Goal: Task Accomplishment & Management: Complete application form

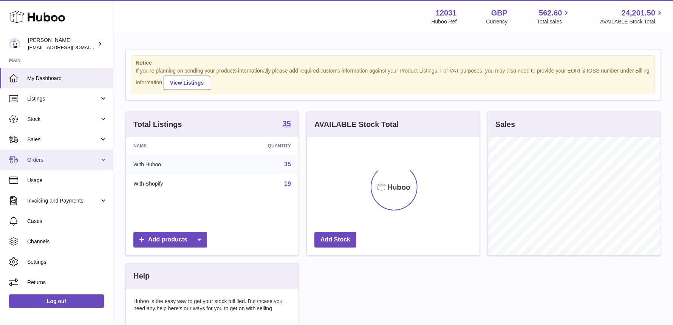
scroll to position [118, 173]
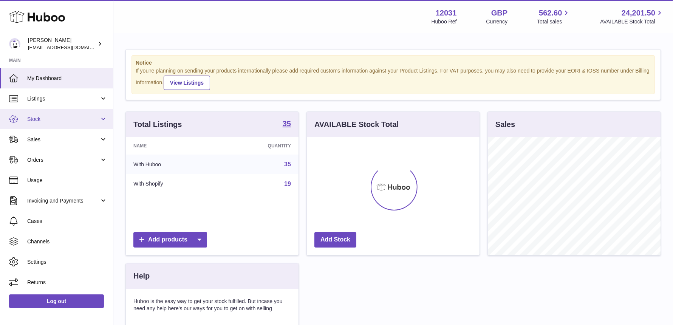
click at [67, 117] on span "Stock" at bounding box center [63, 119] width 72 height 7
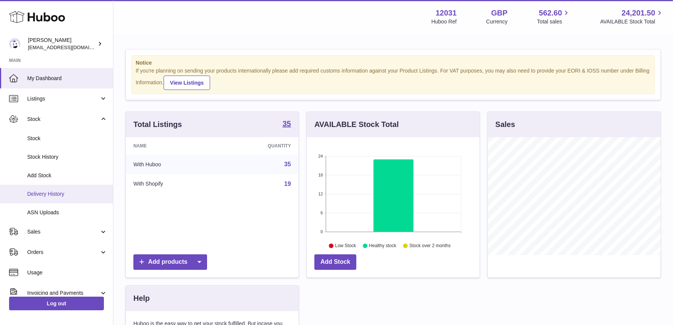
click at [54, 194] on span "Delivery History" at bounding box center [67, 193] width 80 height 7
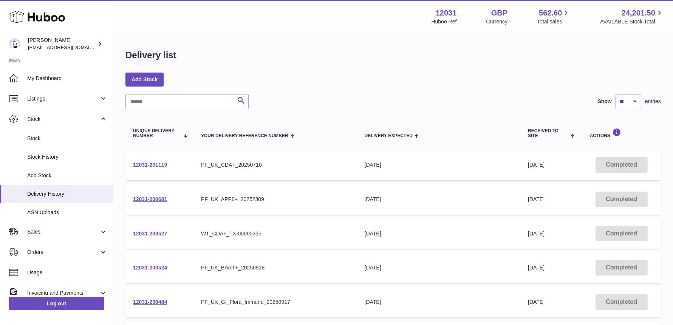
click at [143, 165] on link "12031-201119" at bounding box center [150, 165] width 34 height 6
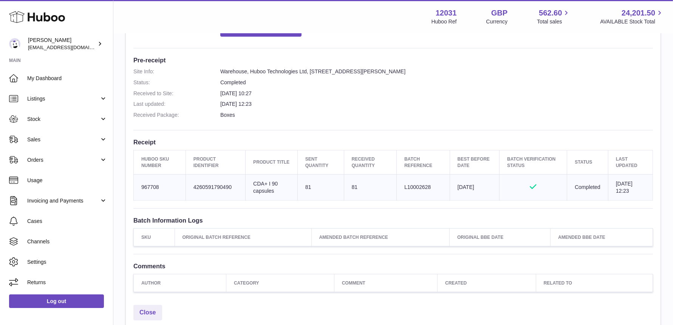
scroll to position [165, 0]
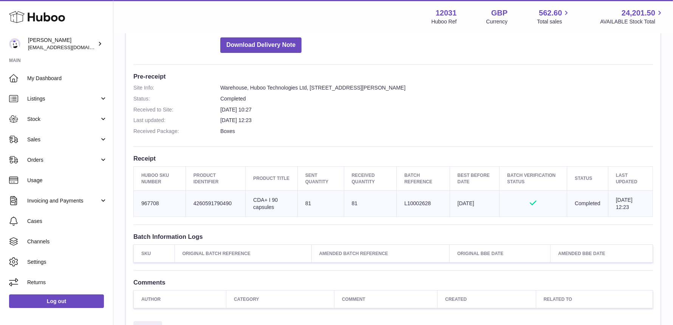
drag, startPoint x: 426, startPoint y: 202, endPoint x: 400, endPoint y: 202, distance: 26.1
click at [400, 202] on td "Batch Reference L10002628" at bounding box center [423, 203] width 53 height 26
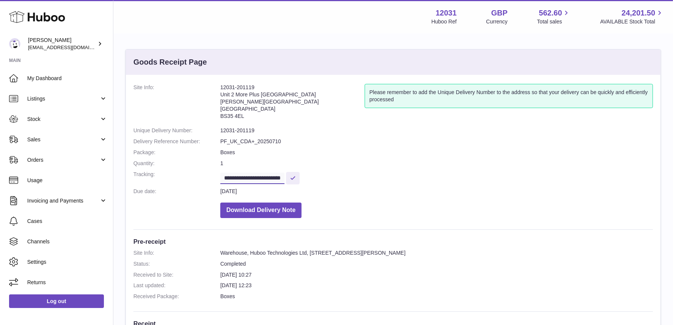
scroll to position [0, 12]
drag, startPoint x: 261, startPoint y: 175, endPoint x: 306, endPoint y: 176, distance: 45.3
click at [306, 176] on dd "**********" at bounding box center [436, 177] width 433 height 13
click at [54, 82] on link "My Dashboard" at bounding box center [56, 78] width 113 height 20
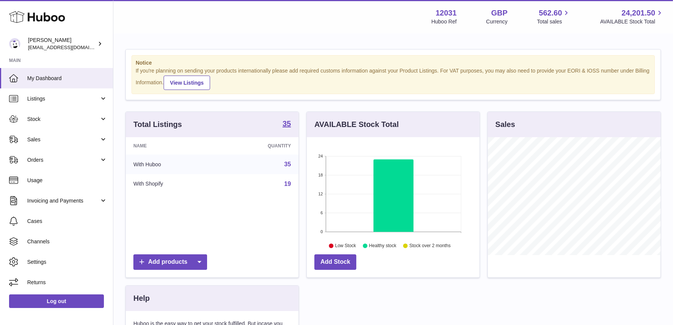
scroll to position [118, 173]
click at [41, 125] on link "Stock" at bounding box center [56, 119] width 113 height 20
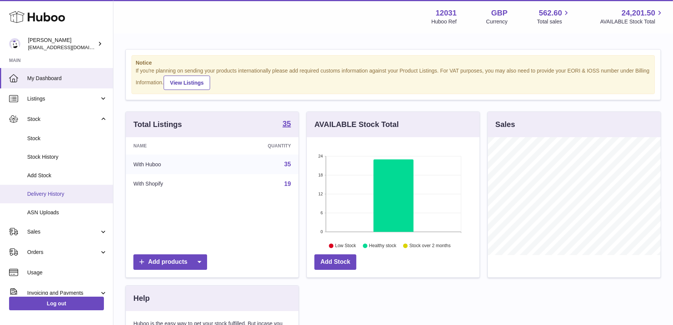
click at [69, 200] on link "Delivery History" at bounding box center [56, 194] width 113 height 19
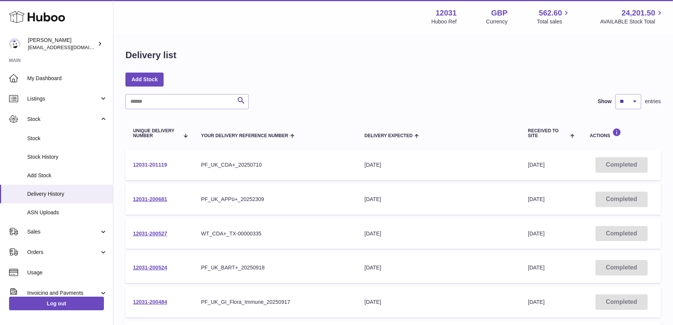
click at [156, 166] on link "12031-201119" at bounding box center [150, 165] width 34 height 6
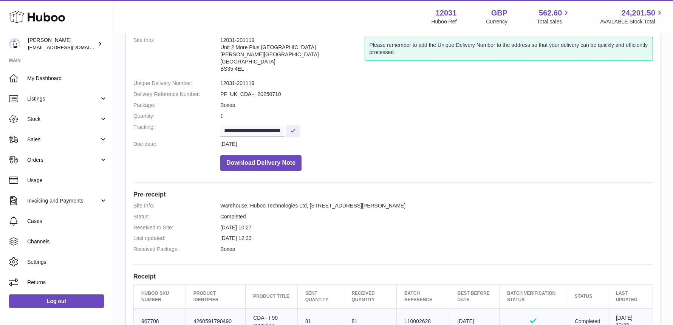
scroll to position [155, 0]
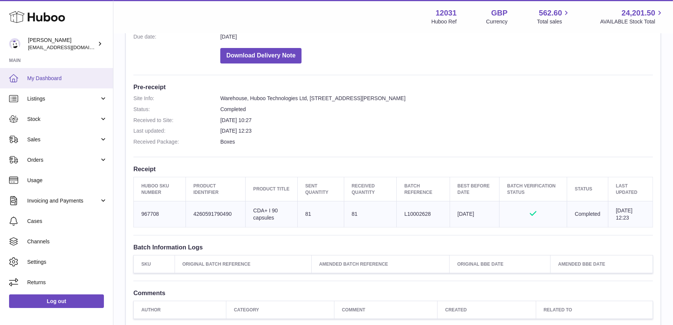
click at [45, 80] on span "My Dashboard" at bounding box center [67, 78] width 80 height 7
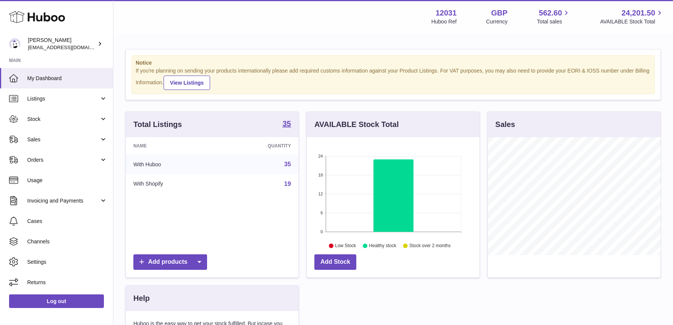
scroll to position [118, 173]
click at [66, 128] on link "Stock" at bounding box center [56, 119] width 113 height 20
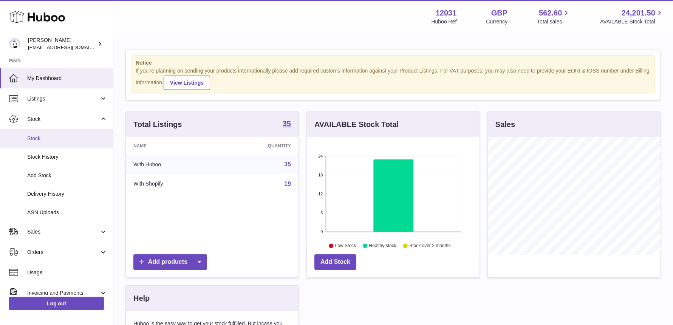
click at [51, 141] on span "Stock" at bounding box center [67, 138] width 80 height 7
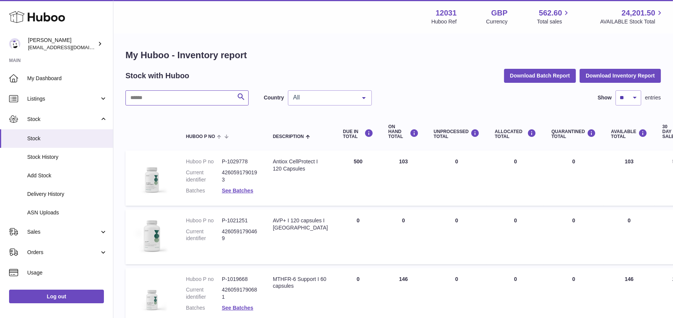
click at [186, 97] on input "text" at bounding box center [186, 97] width 123 height 15
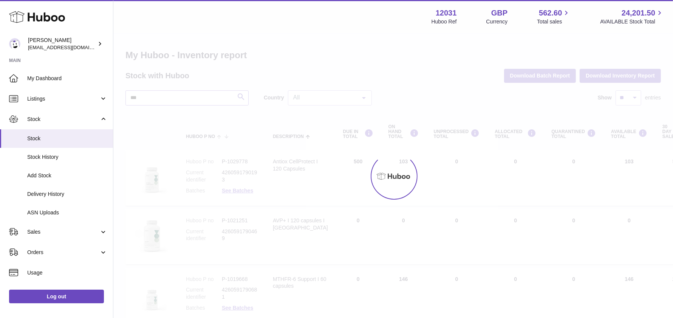
type input "***"
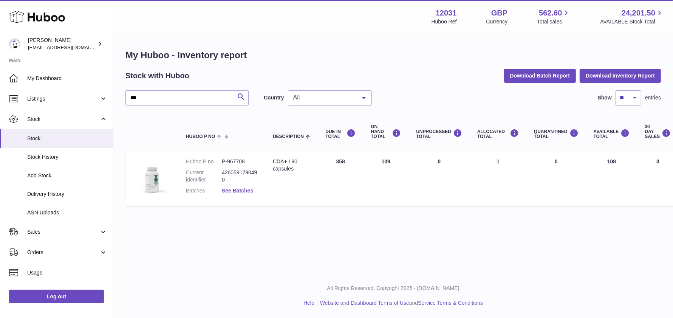
drag, startPoint x: 59, startPoint y: 78, endPoint x: 69, endPoint y: 29, distance: 49.7
click at [59, 78] on span "My Dashboard" at bounding box center [67, 78] width 80 height 7
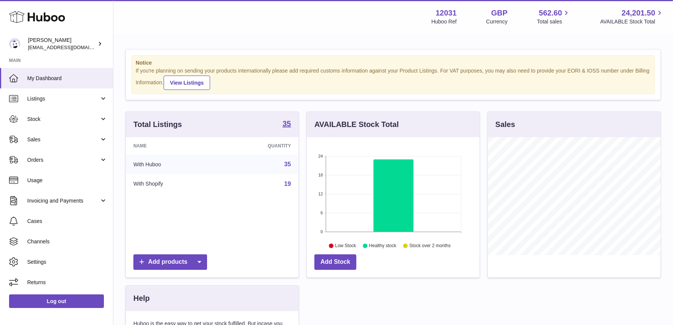
scroll to position [118, 173]
click at [51, 116] on span "Stock" at bounding box center [63, 119] width 72 height 7
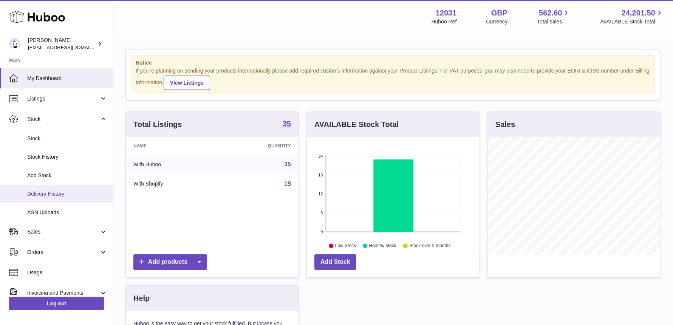
click at [43, 195] on span "Delivery History" at bounding box center [67, 193] width 80 height 7
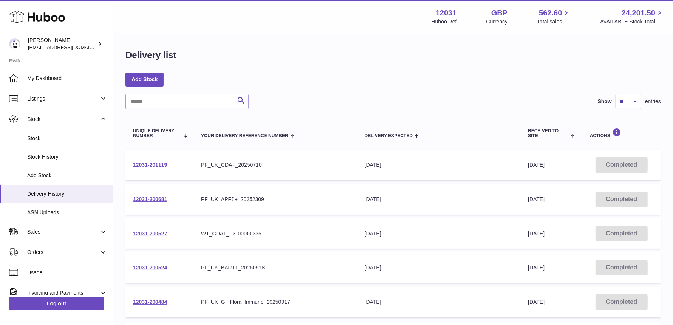
click at [158, 166] on link "12031-201119" at bounding box center [150, 165] width 34 height 6
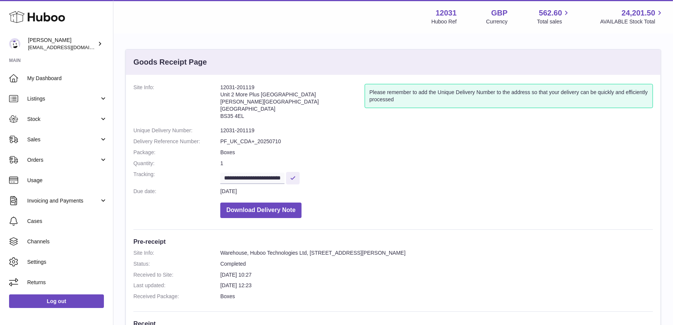
scroll to position [179, 0]
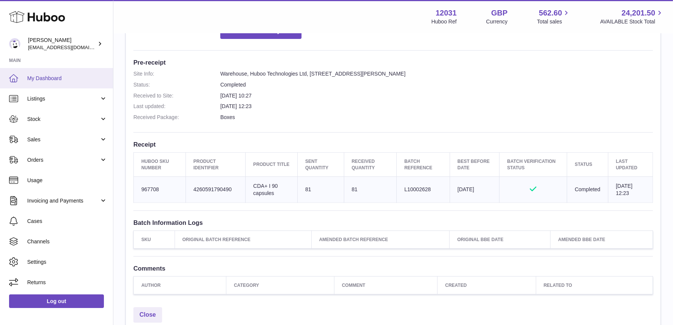
click at [70, 79] on span "My Dashboard" at bounding box center [67, 78] width 80 height 7
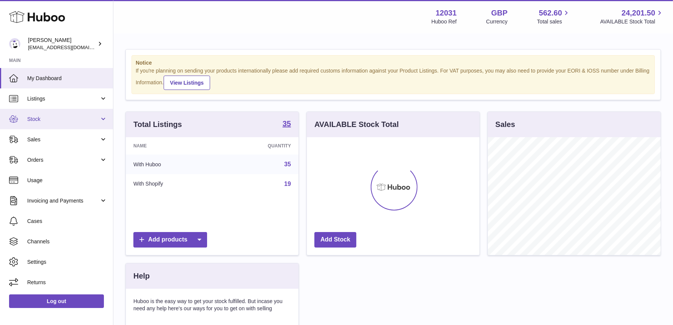
scroll to position [118, 173]
click at [40, 121] on span "Stock" at bounding box center [63, 119] width 72 height 7
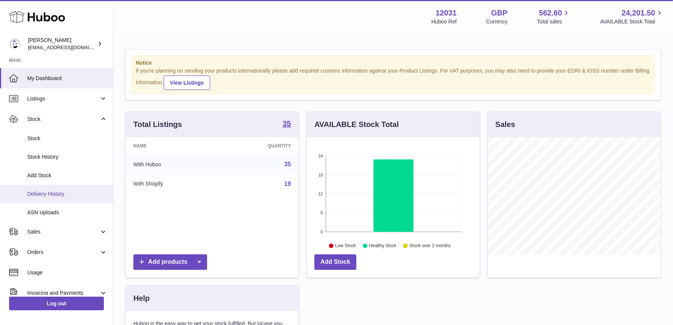
click at [38, 191] on span "Delivery History" at bounding box center [67, 193] width 80 height 7
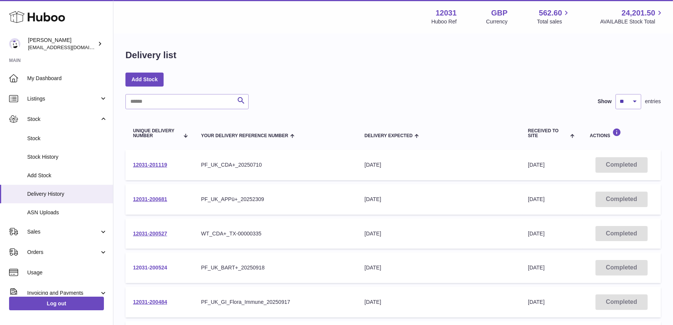
click at [157, 267] on link "12031-200524" at bounding box center [150, 267] width 34 height 6
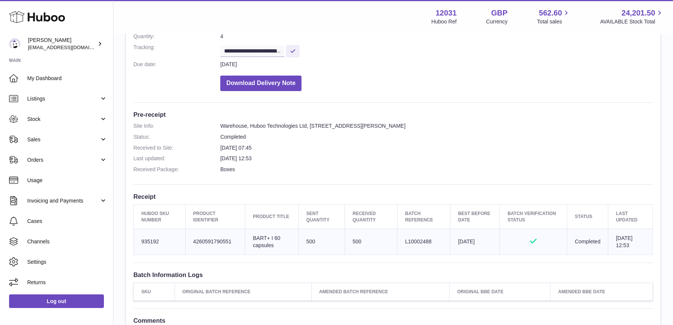
scroll to position [142, 0]
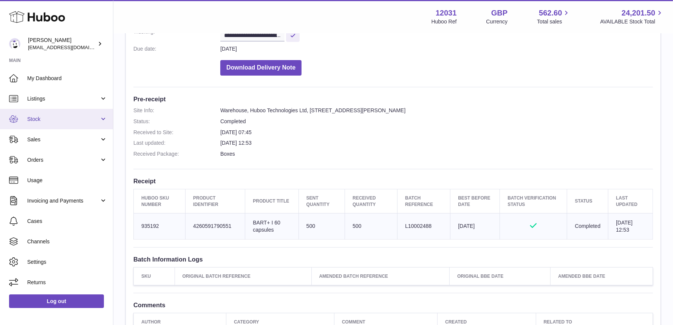
click at [45, 111] on link "Stock" at bounding box center [56, 119] width 113 height 20
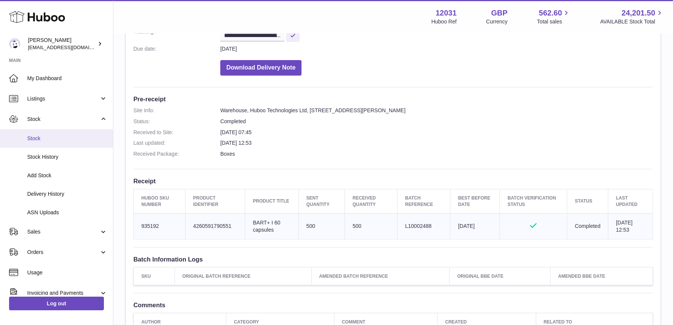
click at [49, 138] on span "Stock" at bounding box center [67, 138] width 80 height 7
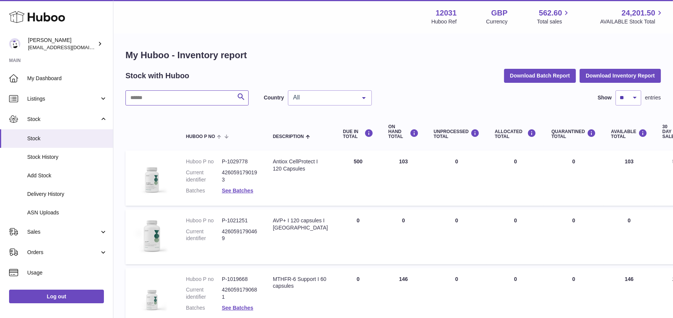
click at [198, 99] on input "text" at bounding box center [186, 97] width 123 height 15
type input "****"
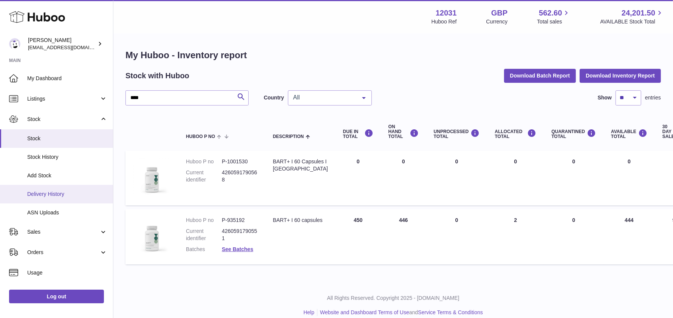
click at [67, 193] on span "Delivery History" at bounding box center [67, 193] width 80 height 7
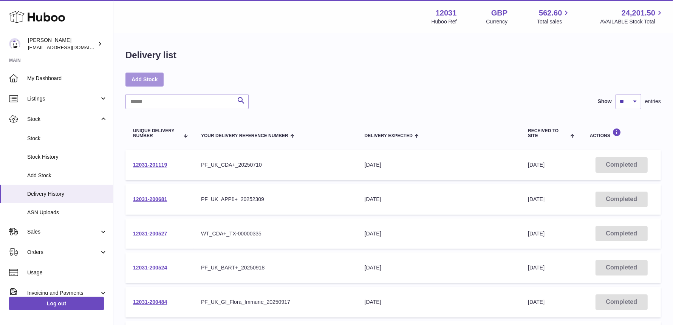
click at [140, 78] on link "Add Stock" at bounding box center [144, 80] width 38 height 14
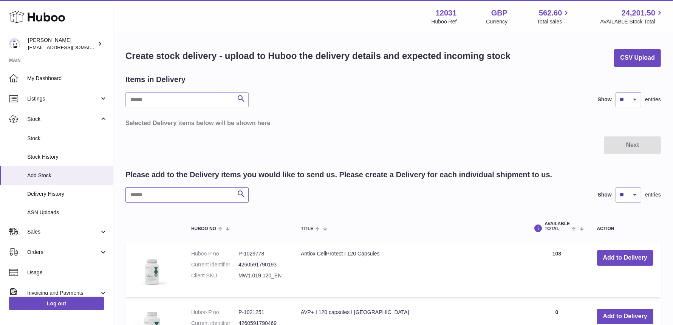
click at [146, 192] on input "text" at bounding box center [186, 194] width 123 height 15
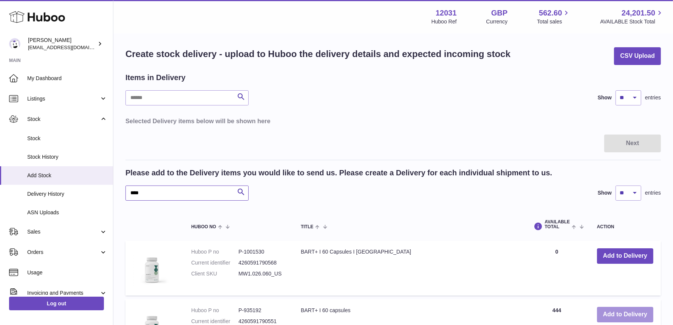
type input "****"
click at [614, 315] on button "Add to Delivery" at bounding box center [625, 314] width 56 height 15
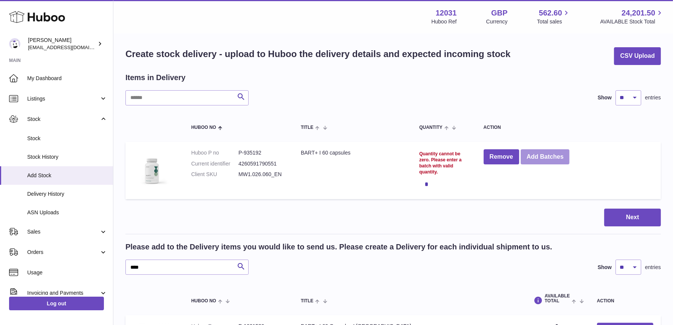
click at [526, 156] on button "Add Batches" at bounding box center [545, 156] width 49 height 15
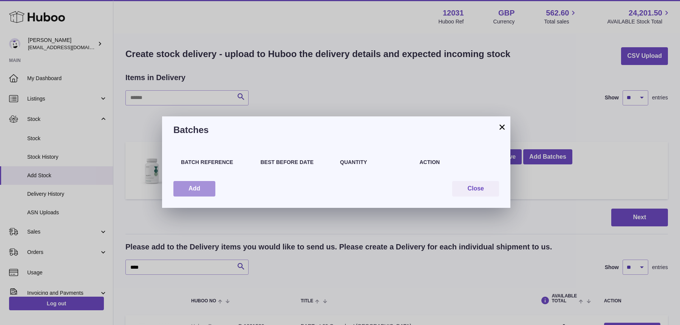
click at [207, 192] on button "Add" at bounding box center [194, 188] width 42 height 15
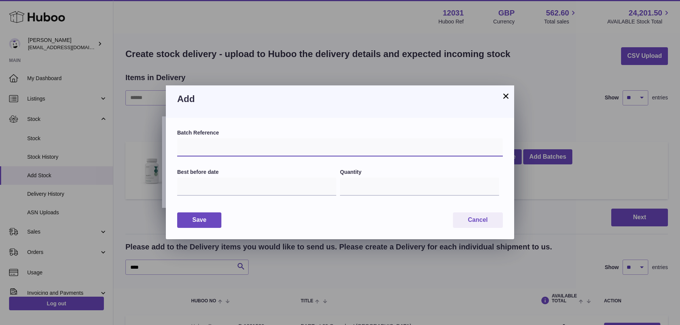
click at [215, 147] on input "text" at bounding box center [340, 147] width 326 height 18
paste input "*********"
type input "*********"
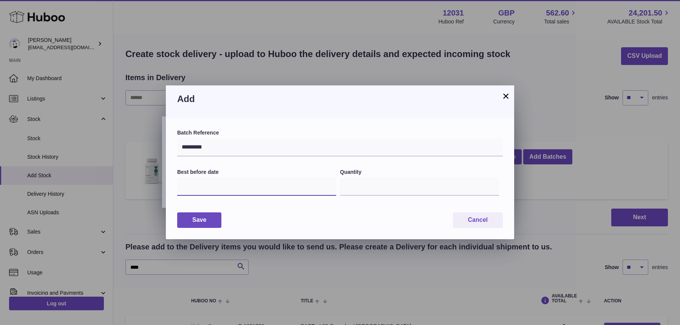
click at [271, 187] on input "text" at bounding box center [256, 187] width 159 height 18
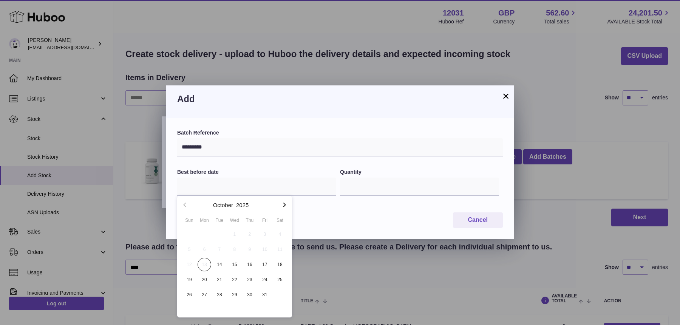
click at [288, 202] on icon "button" at bounding box center [284, 204] width 9 height 9
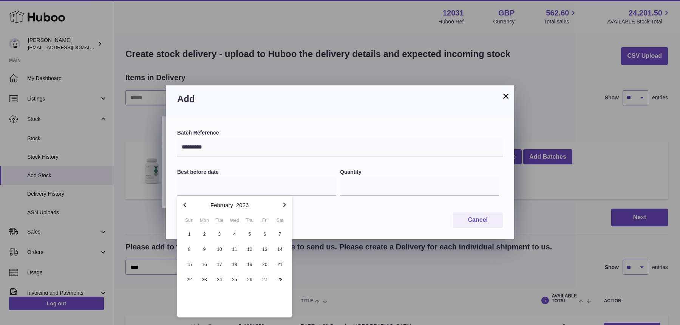
click at [288, 202] on icon "button" at bounding box center [284, 204] width 9 height 9
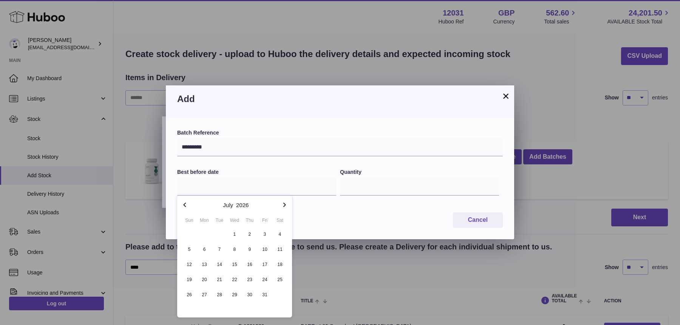
click at [288, 202] on icon "button" at bounding box center [284, 204] width 9 height 9
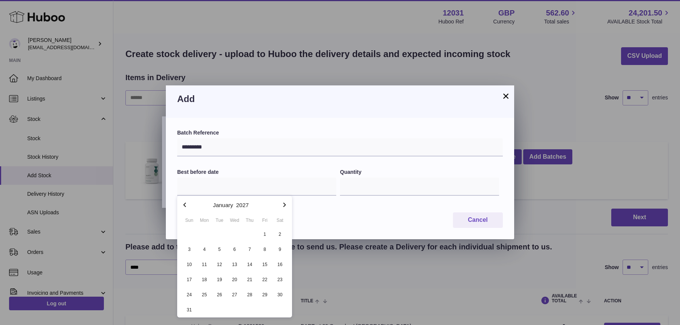
click at [288, 202] on icon "button" at bounding box center [284, 204] width 9 height 9
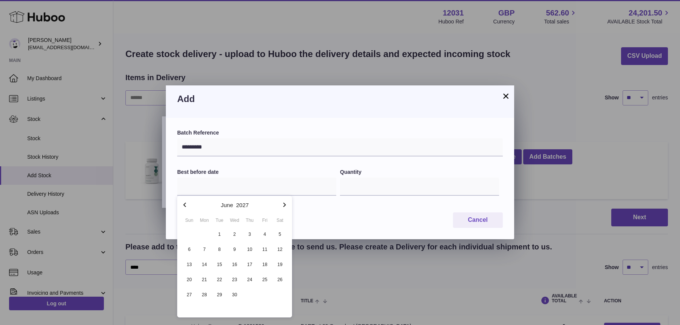
click at [288, 202] on icon "button" at bounding box center [284, 204] width 9 height 9
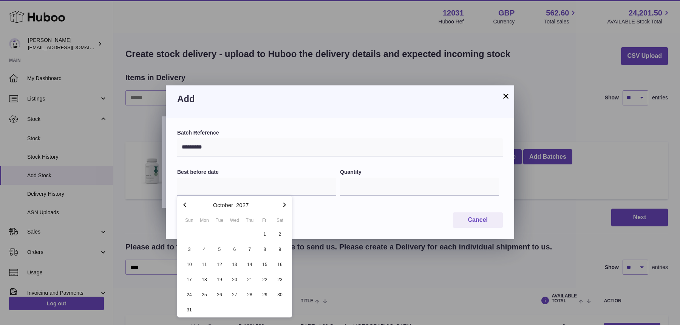
click at [288, 202] on icon "button" at bounding box center [284, 204] width 9 height 9
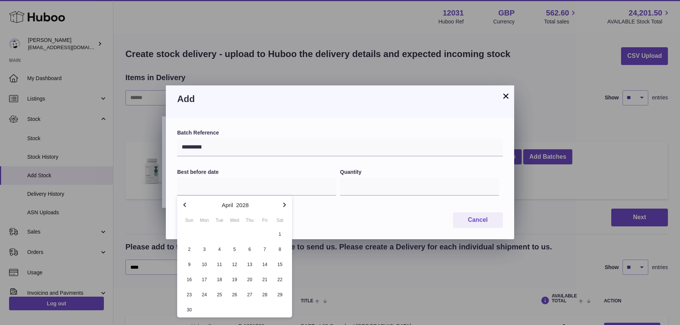
click at [288, 202] on icon "button" at bounding box center [284, 204] width 9 height 9
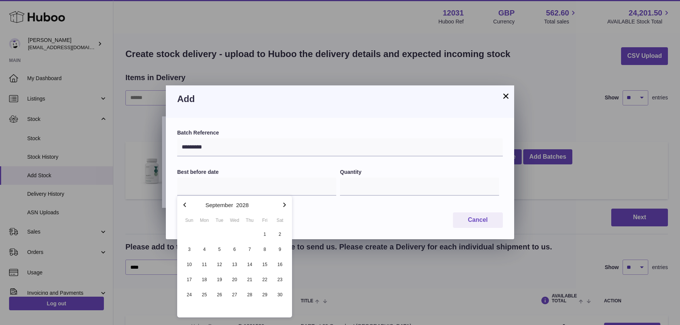
click at [288, 202] on icon "button" at bounding box center [284, 204] width 9 height 9
click at [186, 202] on icon "button" at bounding box center [184, 204] width 9 height 9
click at [282, 295] on span "30" at bounding box center [280, 295] width 14 height 14
type input "**********"
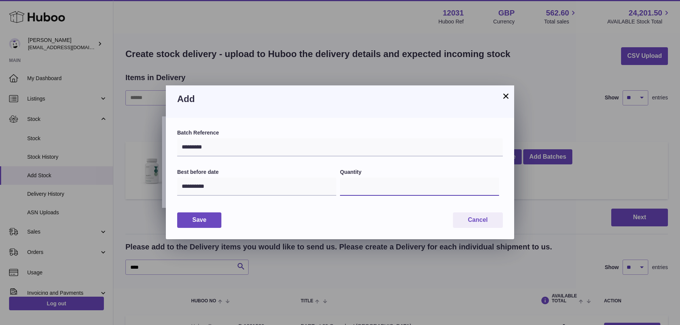
click at [366, 187] on input "*" at bounding box center [419, 187] width 159 height 18
type input "***"
click at [213, 224] on button "Save" at bounding box center [199, 219] width 44 height 15
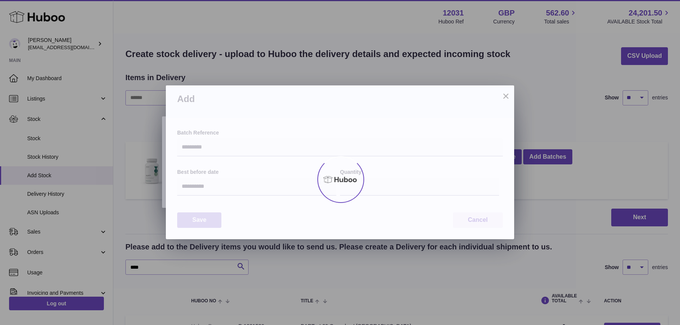
type input "***"
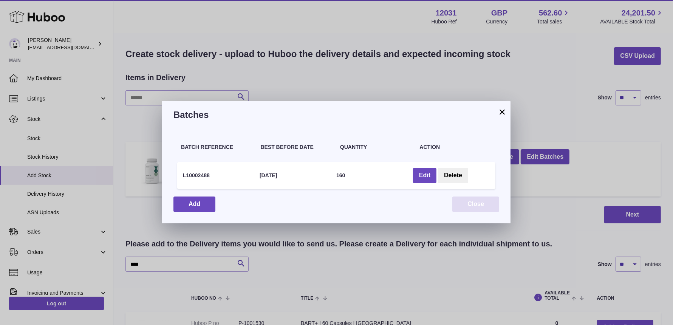
click at [474, 208] on button "Close" at bounding box center [475, 203] width 47 height 15
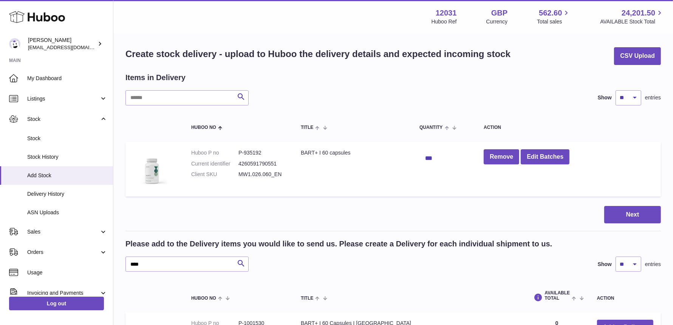
click at [662, 218] on div "Create stock delivery - upload to Huboo the delivery details and expected incom…" at bounding box center [393, 247] width 560 height 430
click at [632, 215] on button "Next" at bounding box center [632, 215] width 57 height 18
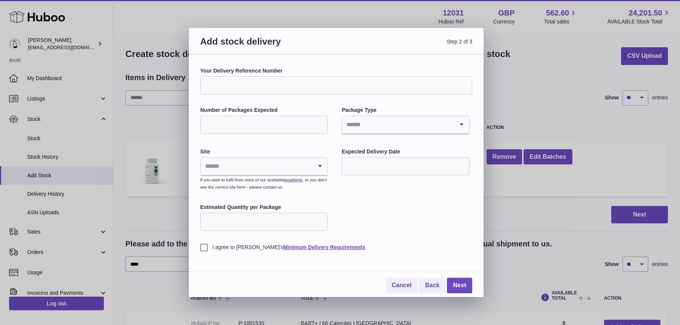
click at [268, 88] on input "Your Delivery Reference Number" at bounding box center [336, 85] width 272 height 18
type input "**********"
click at [213, 118] on input "Number of Packages Expected" at bounding box center [264, 125] width 128 height 18
type input "*"
click at [396, 123] on input "Search for option" at bounding box center [398, 124] width 112 height 17
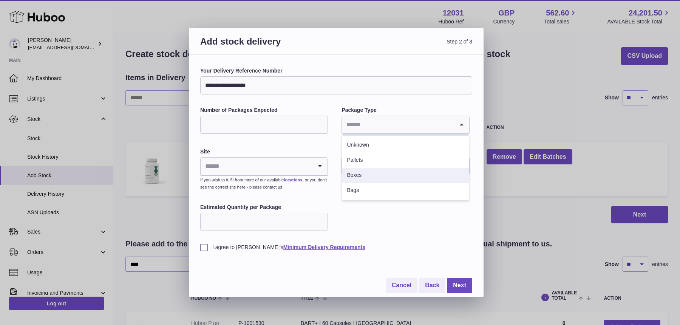
click at [364, 172] on li "Boxes" at bounding box center [405, 175] width 126 height 15
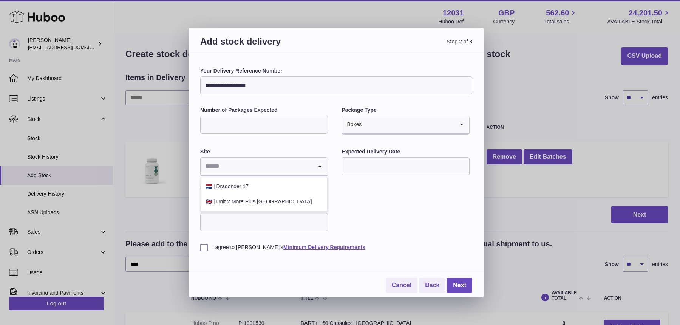
click at [306, 166] on input "Search for option" at bounding box center [257, 166] width 112 height 17
drag, startPoint x: 253, startPoint y: 202, endPoint x: 278, endPoint y: 199, distance: 25.9
click at [252, 203] on li "🇬🇧 | Unit 2 More Plus Central Park" at bounding box center [264, 201] width 126 height 15
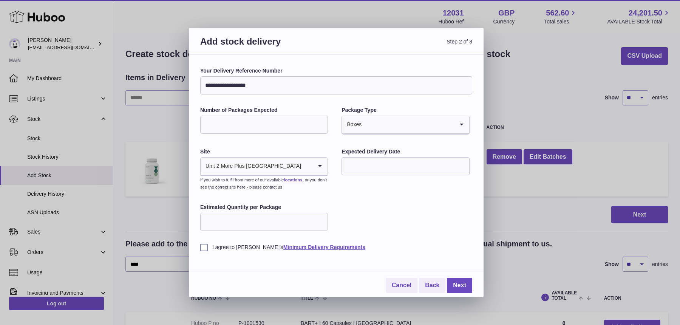
click at [387, 163] on input "text" at bounding box center [406, 166] width 128 height 18
click at [400, 245] on span "16" at bounding box center [399, 244] width 14 height 14
type input "**********"
click at [262, 217] on input "Estimated Quantity per Package" at bounding box center [264, 222] width 128 height 18
type input "***"
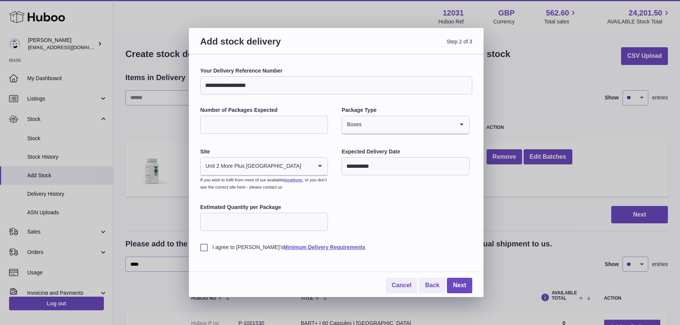
click at [207, 251] on label "I agree to Huboo's Minimum Delivery Requirements" at bounding box center [336, 247] width 272 height 7
click at [457, 286] on link "Next" at bounding box center [459, 285] width 25 height 15
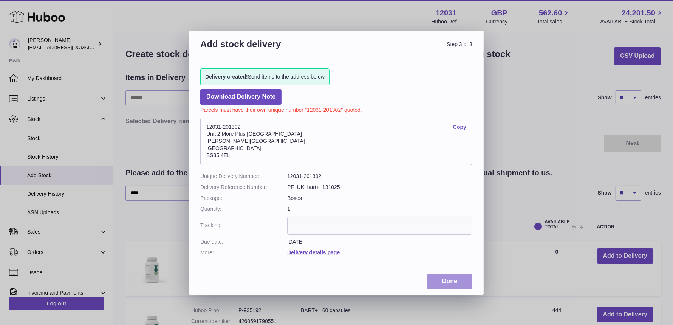
click at [438, 274] on link "Done" at bounding box center [449, 281] width 45 height 15
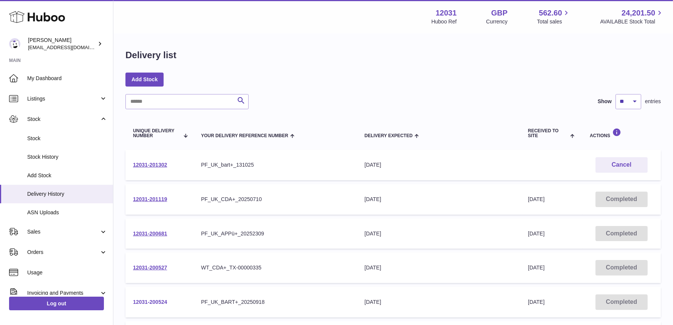
click at [165, 302] on link "12031-200524" at bounding box center [150, 302] width 34 height 6
click at [164, 165] on link "12031-201302" at bounding box center [150, 165] width 34 height 6
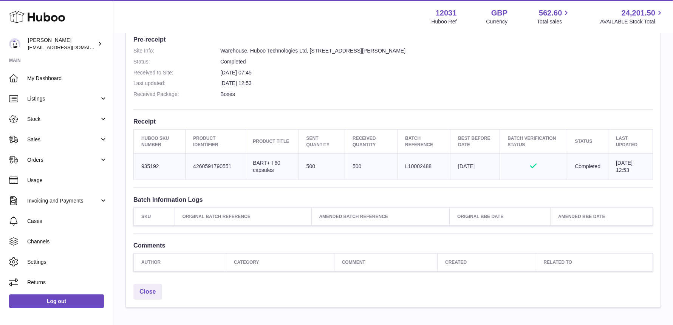
scroll to position [223, 0]
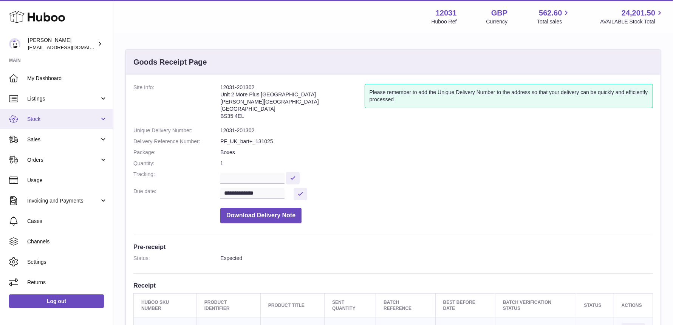
click at [40, 117] on span "Stock" at bounding box center [63, 119] width 72 height 7
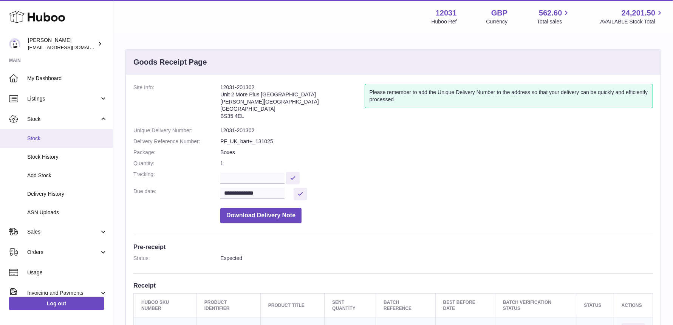
click at [41, 134] on link "Stock" at bounding box center [56, 138] width 113 height 19
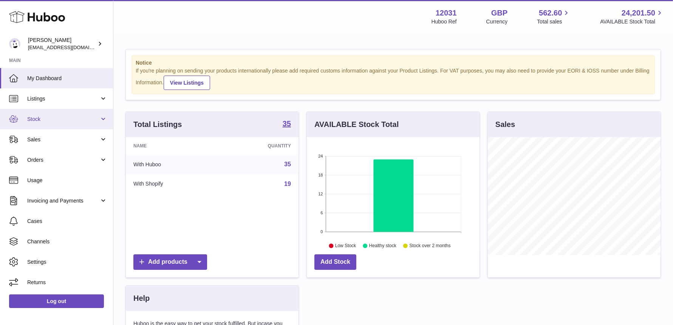
scroll to position [118, 173]
click at [45, 122] on span "Stock" at bounding box center [63, 119] width 72 height 7
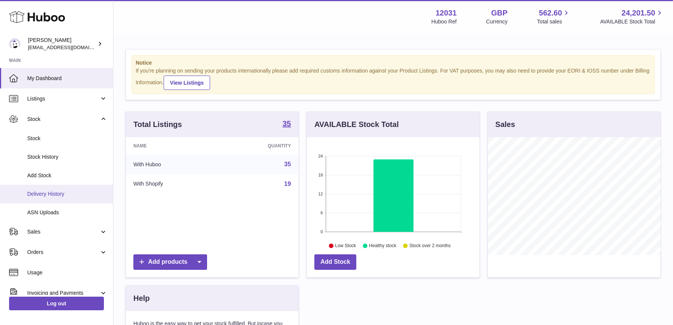
click at [31, 196] on span "Delivery History" at bounding box center [67, 193] width 80 height 7
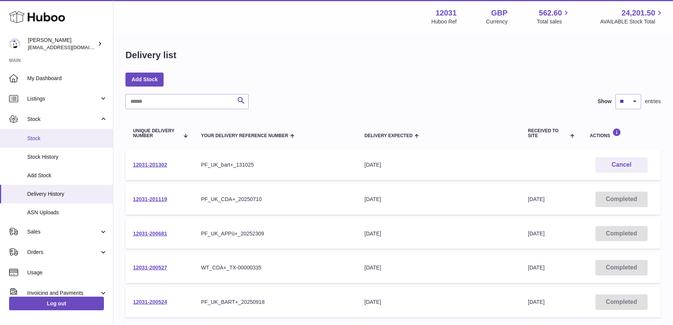
click at [38, 140] on span "Stock" at bounding box center [67, 138] width 80 height 7
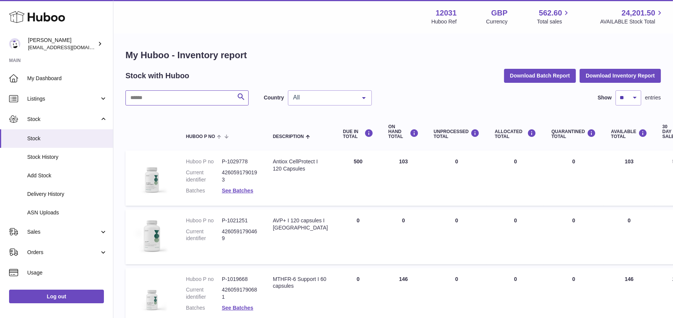
click at [149, 103] on input "text" at bounding box center [186, 97] width 123 height 15
type input "*****"
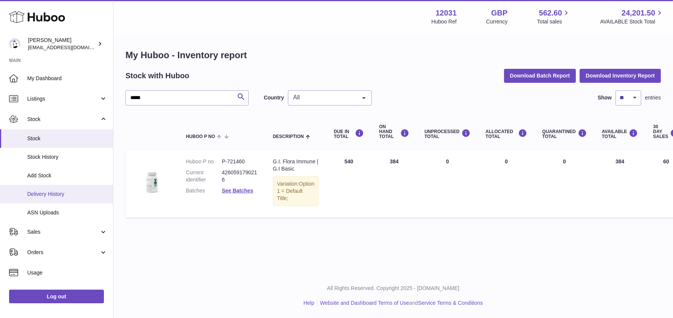
click at [62, 195] on span "Delivery History" at bounding box center [67, 193] width 80 height 7
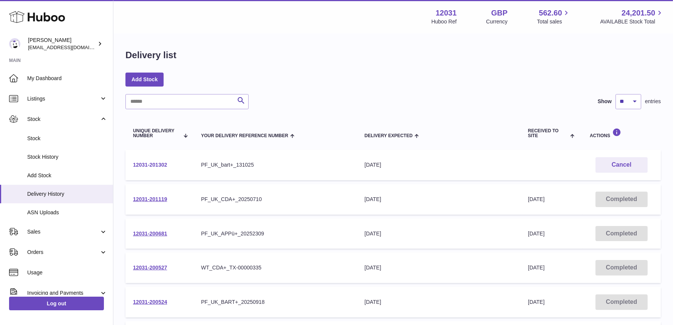
click at [159, 164] on link "12031-201302" at bounding box center [150, 165] width 34 height 6
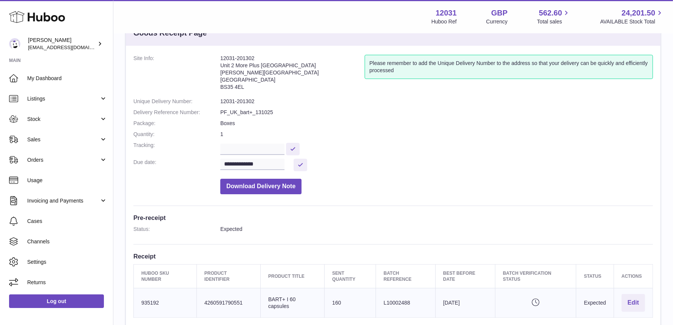
scroll to position [62, 0]
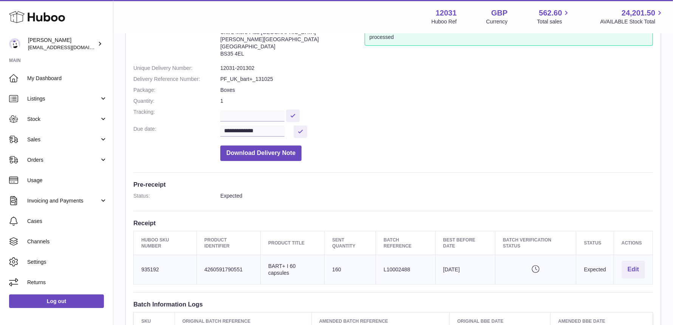
drag, startPoint x: 167, startPoint y: 269, endPoint x: 140, endPoint y: 269, distance: 27.2
click at [140, 269] on td "Huboo SKU Number 935192" at bounding box center [165, 269] width 63 height 29
drag, startPoint x: 293, startPoint y: 270, endPoint x: 269, endPoint y: 265, distance: 24.4
click at [269, 265] on td "Product title BART+ I 60 capsules" at bounding box center [292, 269] width 64 height 29
copy td "BART+ I 60 capsules"
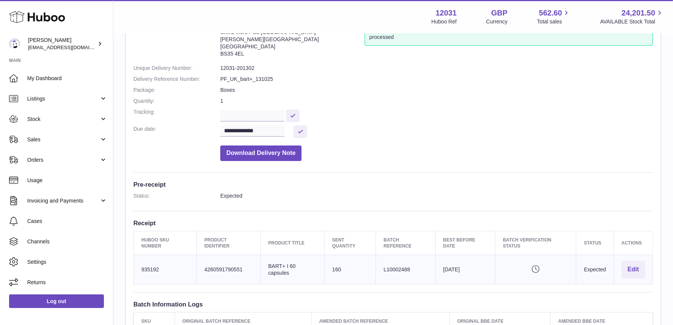
drag, startPoint x: 417, startPoint y: 271, endPoint x: 371, endPoint y: 264, distance: 46.9
click at [371, 264] on tr "Huboo SKU Number 935192 Client Identifier 4260591790551 Product title BART+ I 6…" at bounding box center [393, 269] width 519 height 29
copy tr "Batch Reference L10002488"
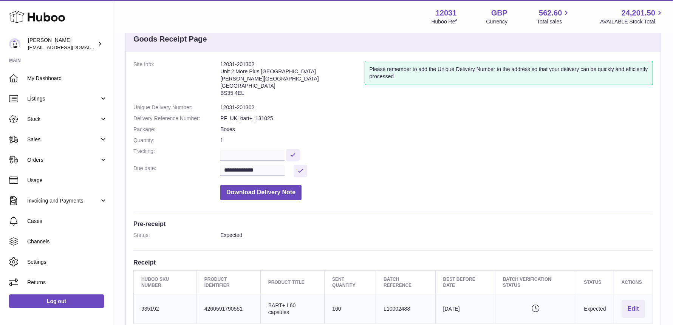
scroll to position [0, 0]
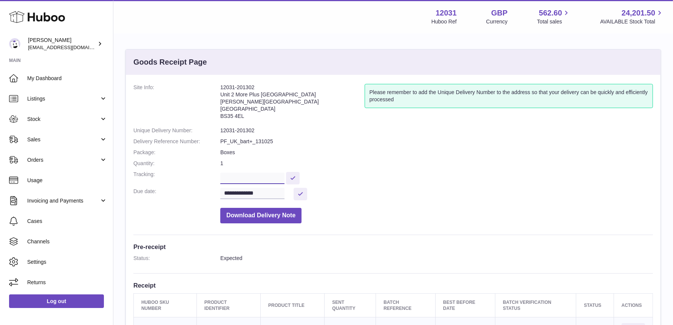
click at [242, 181] on input "text" at bounding box center [252, 178] width 64 height 11
paste input "**********"
click at [249, 176] on input "**********" at bounding box center [253, 178] width 67 height 11
type input "**********"
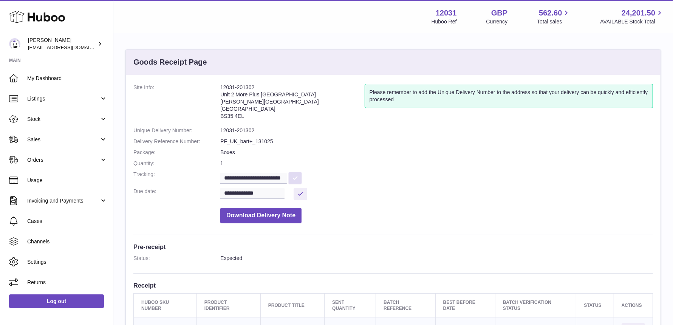
scroll to position [0, 0]
click at [295, 181] on button at bounding box center [295, 178] width 14 height 12
click at [57, 81] on span "My Dashboard" at bounding box center [67, 78] width 80 height 7
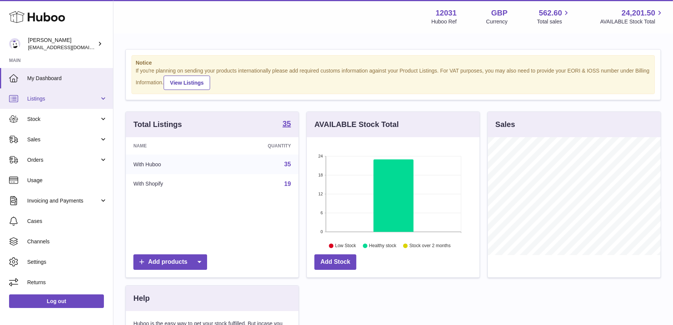
scroll to position [118, 173]
click at [60, 103] on link "Listings" at bounding box center [56, 98] width 113 height 20
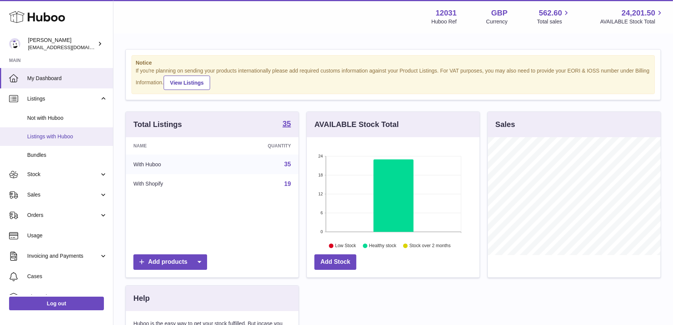
click at [55, 138] on span "Listings with Huboo" at bounding box center [67, 136] width 80 height 7
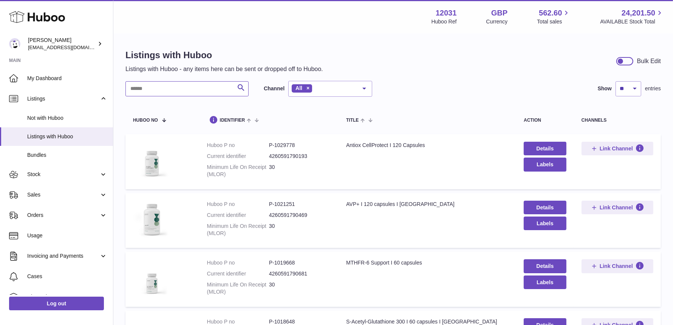
click at [160, 90] on input "text" at bounding box center [186, 88] width 123 height 15
type input "****"
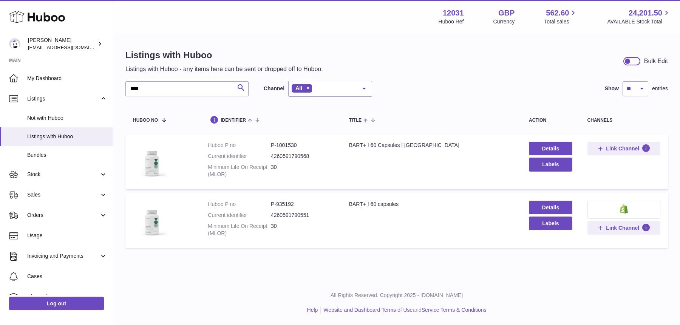
drag, startPoint x: 309, startPoint y: 215, endPoint x: 271, endPoint y: 217, distance: 38.9
click at [271, 217] on dl "Huboo P no P-935192 Current identifier 4260591790551 Minimum Life On Receipt (M…" at bounding box center [271, 221] width 126 height 40
copy dl "4260591790551"
click at [89, 78] on span "My Dashboard" at bounding box center [67, 78] width 80 height 7
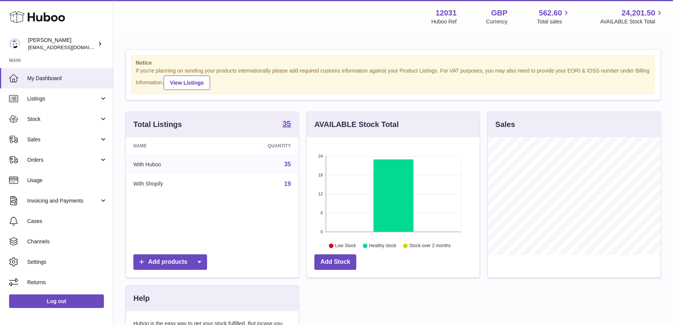
scroll to position [118, 173]
click at [59, 77] on span "My Dashboard" at bounding box center [67, 78] width 80 height 7
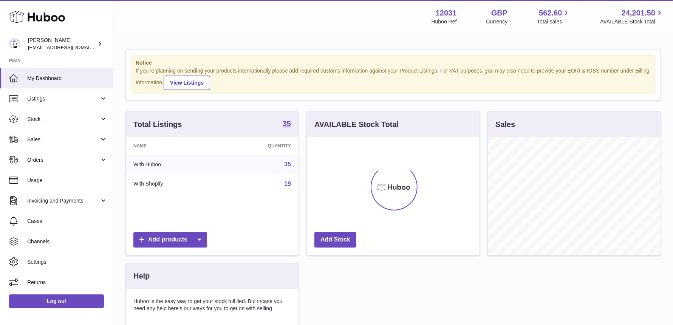
scroll to position [118, 173]
